Goal: Book appointment/travel/reservation

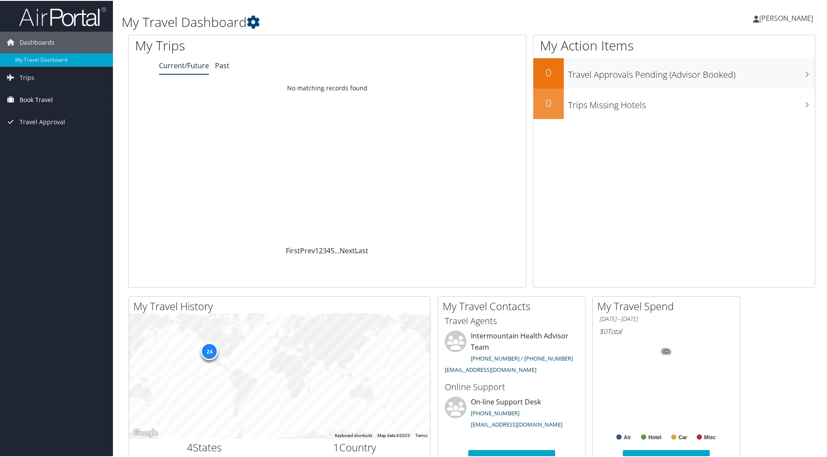
click at [40, 99] on span "Book Travel" at bounding box center [36, 99] width 33 height 22
click at [22, 141] on link "Book/Manage Online Trips" at bounding box center [56, 142] width 113 height 13
